Goal: Task Accomplishment & Management: Manage account settings

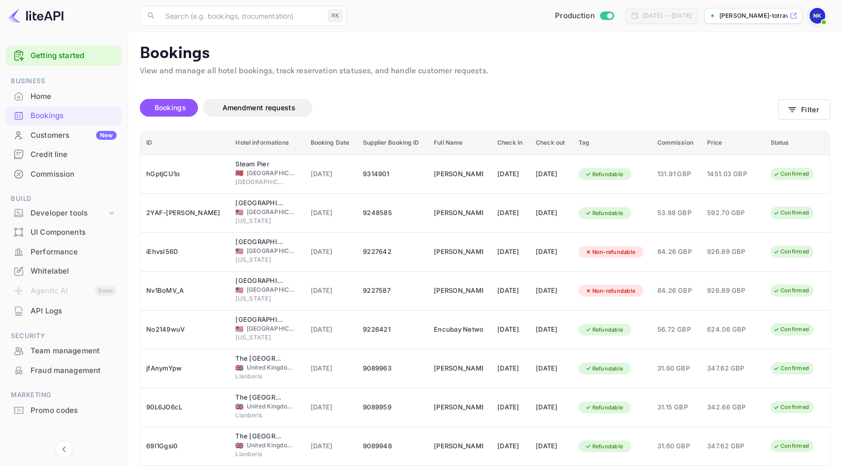
click at [315, 96] on div "Bookings Amendment requests" at bounding box center [459, 109] width 638 height 41
click at [80, 95] on div "Home" at bounding box center [74, 96] width 86 height 11
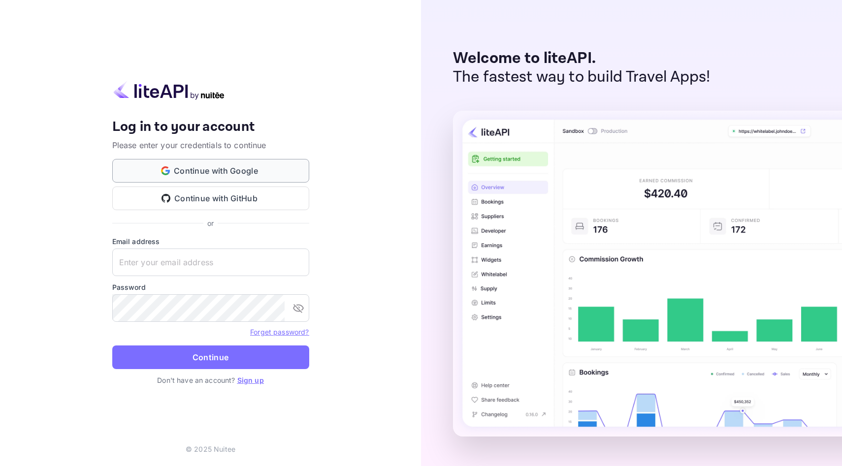
type input "[EMAIL_ADDRESS][DOMAIN_NAME]"
click at [176, 175] on button "Continue with Google" at bounding box center [210, 171] width 197 height 24
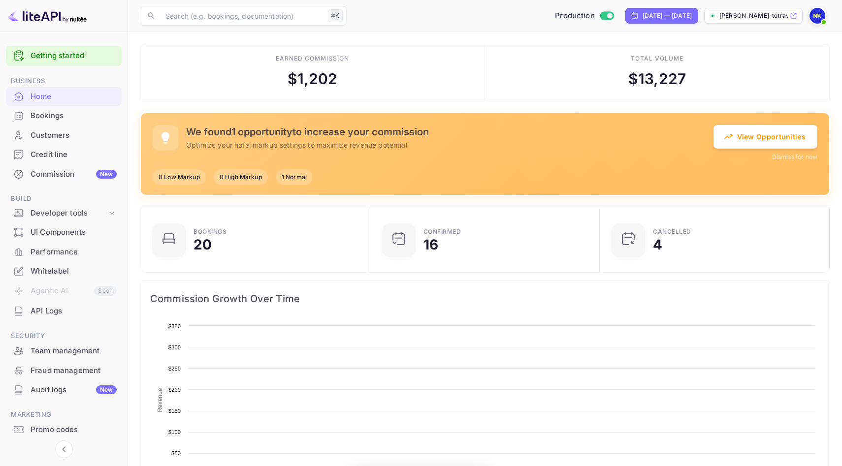
scroll to position [160, 224]
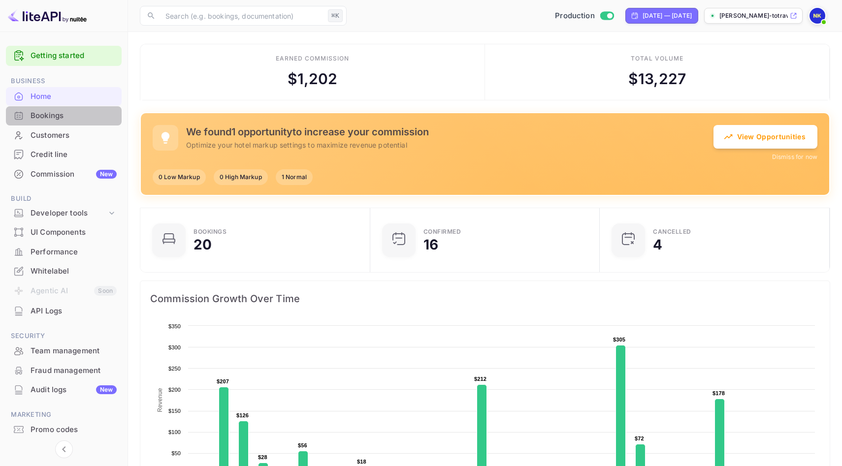
click at [74, 113] on div "Bookings" at bounding box center [74, 115] width 86 height 11
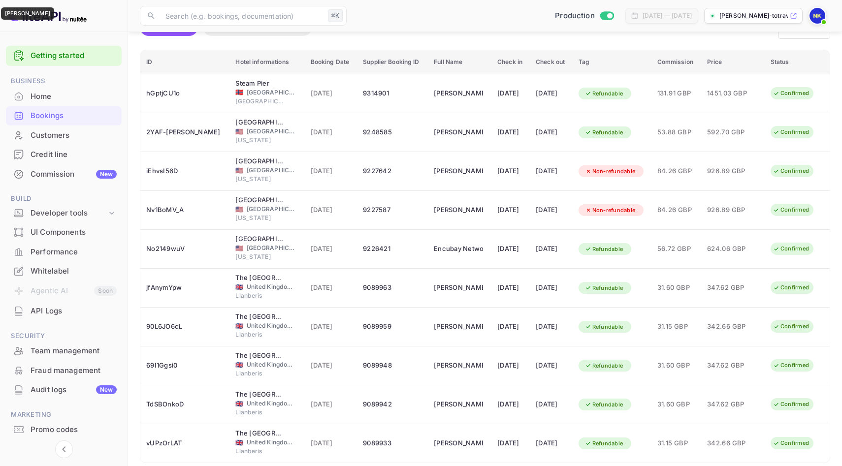
scroll to position [119, 0]
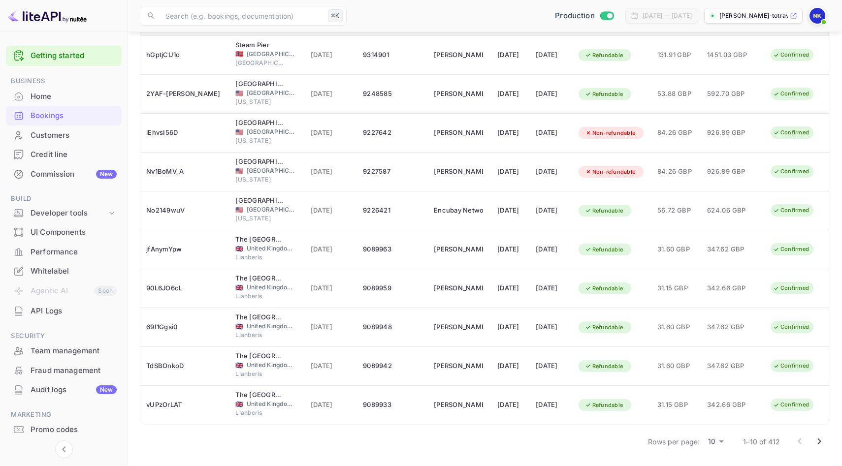
click at [818, 440] on icon "Go to next page" at bounding box center [819, 442] width 12 height 12
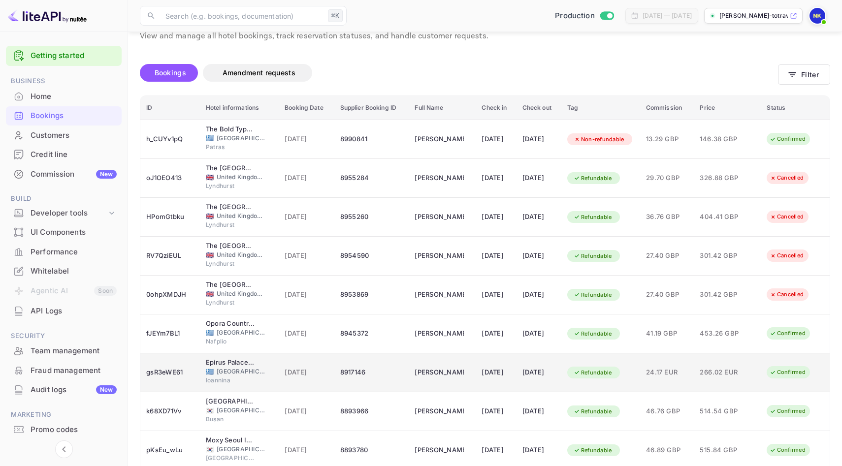
scroll to position [108, 0]
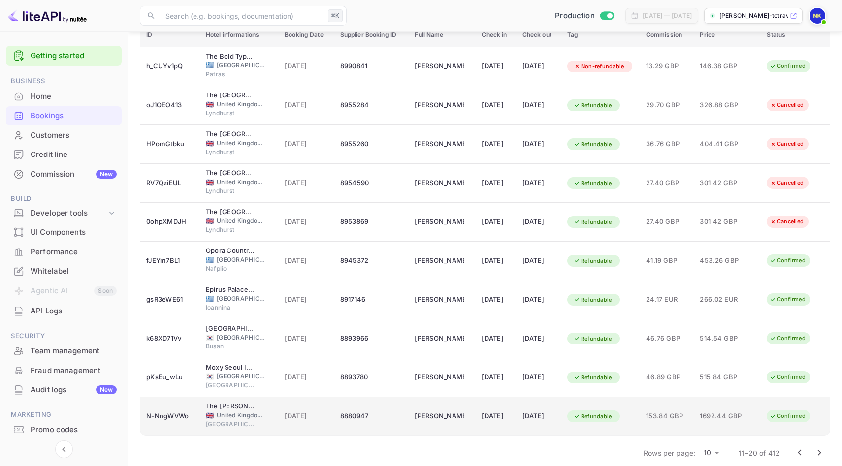
click at [515, 419] on td "[DATE]" at bounding box center [496, 416] width 40 height 39
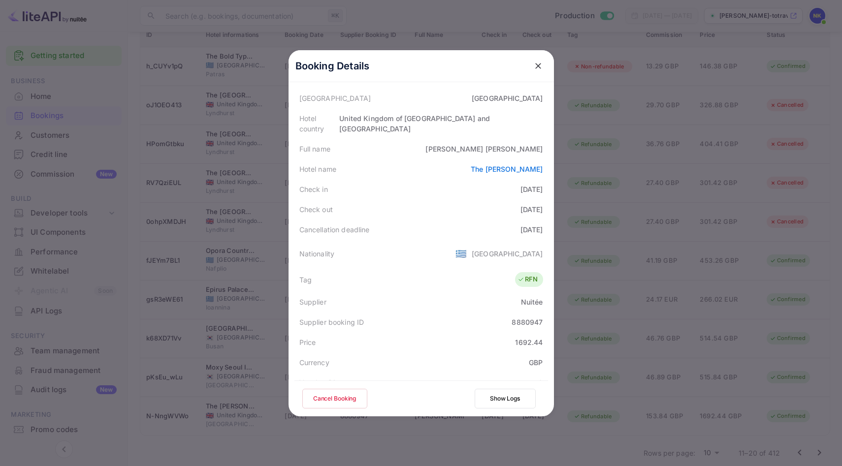
scroll to position [95, 0]
click at [541, 64] on icon "close" at bounding box center [538, 66] width 10 height 10
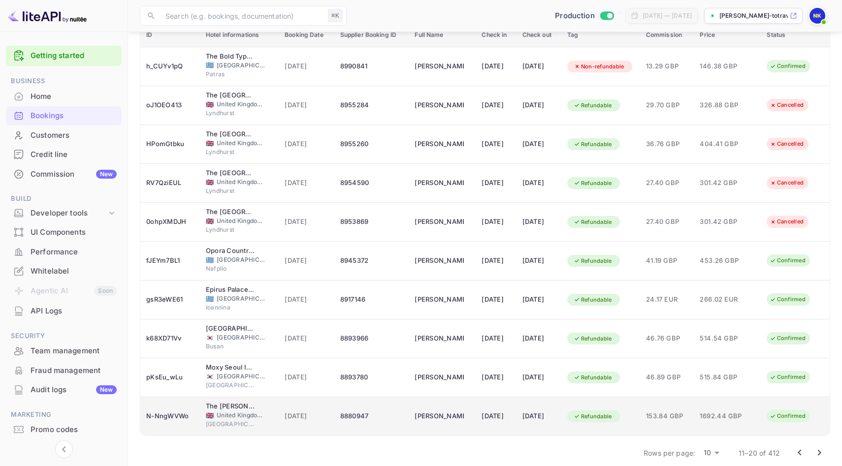
click at [561, 422] on td "[DATE]" at bounding box center [539, 416] width 45 height 39
